Goal: Information Seeking & Learning: Learn about a topic

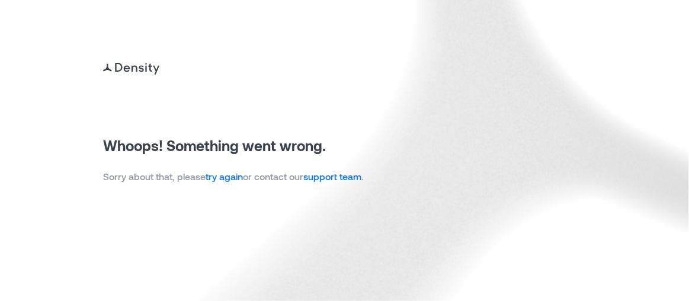
click at [236, 178] on link "try again" at bounding box center [224, 176] width 37 height 11
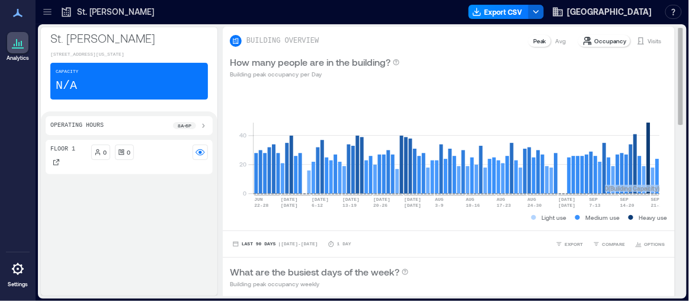
drag, startPoint x: 646, startPoint y: 174, endPoint x: 665, endPoint y: 175, distance: 19.0
click at [665, 175] on div "0 20 40 JUN [DATE]-[DATE] [DATE] [DATE] 6-[DATE] [DATE]-[DATE] [DATE] [DATE]-[D…" at bounding box center [449, 158] width 452 height 145
click at [620, 31] on div "[GEOGRAPHIC_DATA][PERSON_NAME] [STREET_ADDRESS][US_STATE] Capacity N/A Operatin…" at bounding box center [362, 161] width 649 height 274
click at [608, 40] on p "Occupancy" at bounding box center [611, 40] width 32 height 9
click at [648, 39] on p "Visits" at bounding box center [655, 40] width 14 height 9
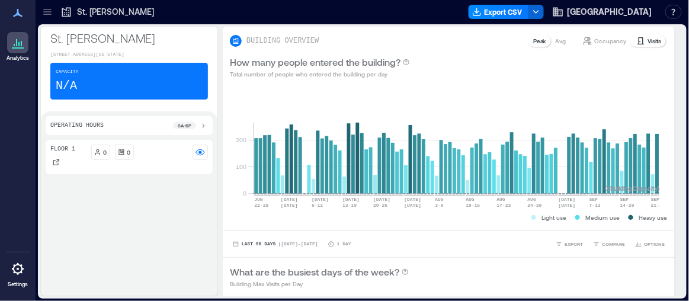
click at [195, 129] on div "8a - 6p" at bounding box center [184, 125] width 23 height 7
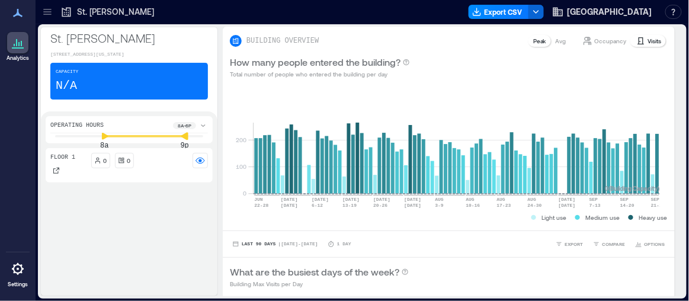
click at [184, 140] on icon at bounding box center [184, 136] width 7 height 8
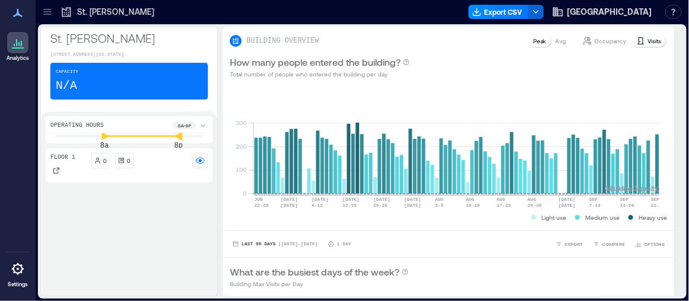
click at [181, 140] on icon at bounding box center [178, 136] width 7 height 8
click at [111, 140] on icon at bounding box center [110, 136] width 7 height 8
click at [16, 265] on icon at bounding box center [18, 269] width 12 height 12
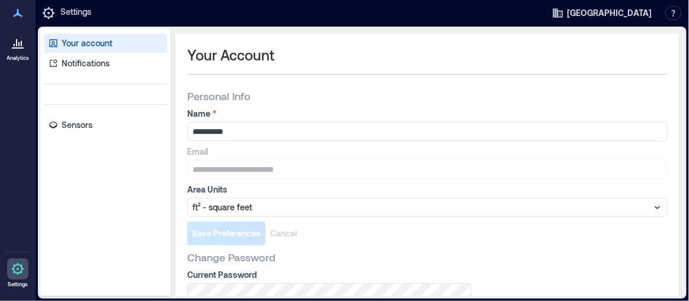
click at [23, 43] on icon at bounding box center [18, 43] width 14 height 14
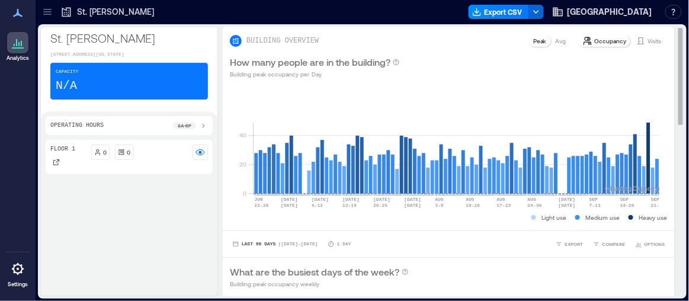
click at [601, 40] on p "Occupancy" at bounding box center [611, 40] width 32 height 9
click at [537, 41] on p "Peak" at bounding box center [539, 40] width 13 height 9
click at [617, 40] on p "Occupancy" at bounding box center [611, 40] width 32 height 9
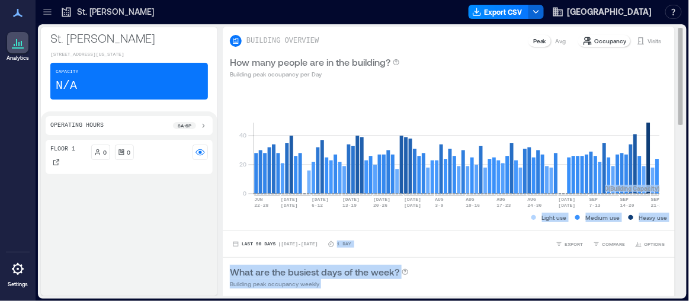
drag, startPoint x: 673, startPoint y: 79, endPoint x: 675, endPoint y: 193, distance: 113.8
click at [675, 194] on div "BUILDING OVERVIEW Peak Avg Occupancy Visits How many people are in the building…" at bounding box center [453, 162] width 461 height 270
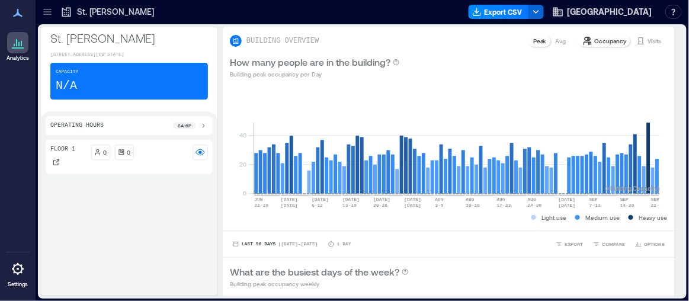
click at [686, 290] on div "[GEOGRAPHIC_DATA][PERSON_NAME] [STREET_ADDRESS][US_STATE] Capacity N/A Operatin…" at bounding box center [362, 161] width 649 height 274
click at [685, 290] on div "[GEOGRAPHIC_DATA][PERSON_NAME] [STREET_ADDRESS][US_STATE] Capacity N/A Operatin…" at bounding box center [362, 161] width 649 height 274
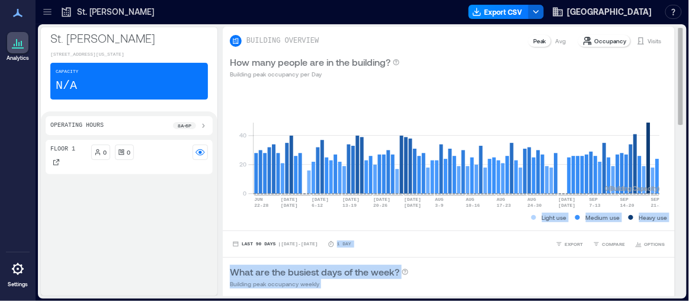
drag, startPoint x: 671, startPoint y: 111, endPoint x: 671, endPoint y: 129, distance: 17.8
click at [671, 129] on div "BUILDING OVERVIEW Peak Avg Occupancy Visits How many people are in the building…" at bounding box center [453, 162] width 461 height 270
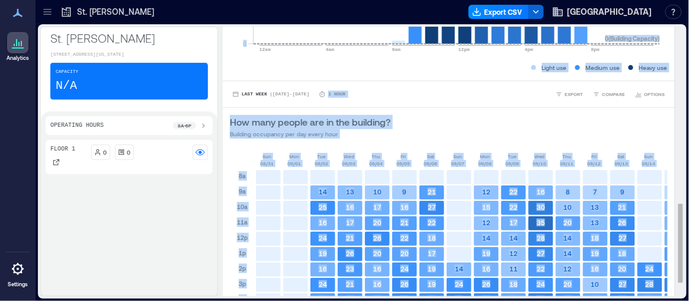
scroll to position [646, 0]
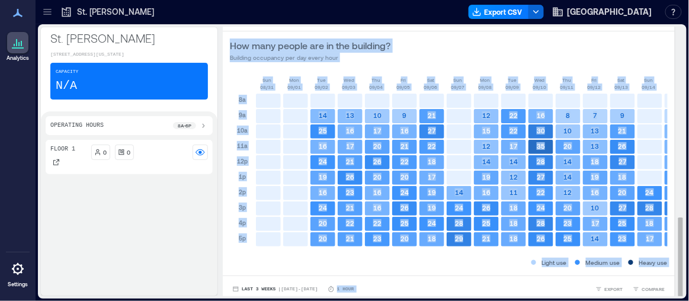
click at [454, 278] on div "Last 3 Weeks | [DATE] - [DATE] 1 Hour EXPORT COMPARE" at bounding box center [449, 288] width 452 height 27
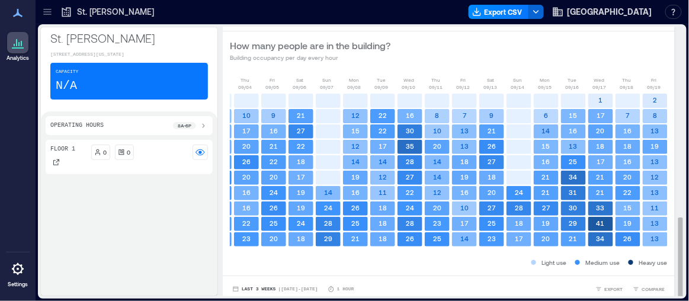
scroll to position [0, 166]
